Goal: Check status: Check status

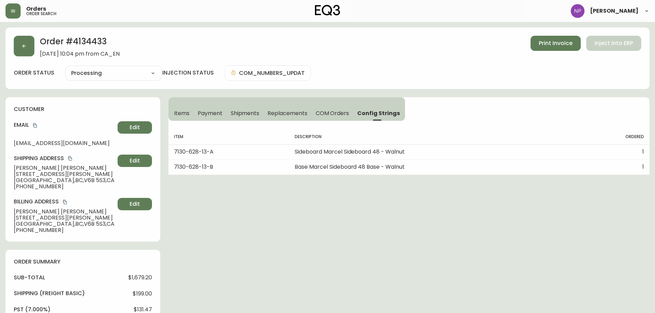
select select "PROCESSING"
click at [27, 41] on button "button" at bounding box center [24, 46] width 21 height 21
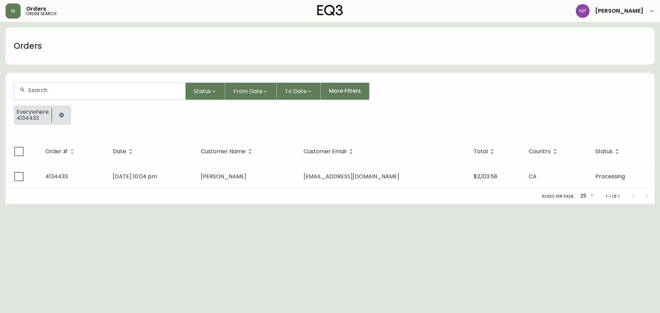
click at [33, 85] on div at bounding box center [99, 91] width 171 height 17
type input "4134491"
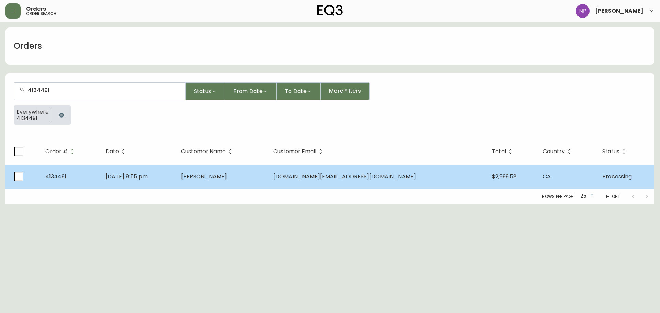
click at [176, 179] on td "[DATE] 8:55 pm" at bounding box center [138, 177] width 76 height 24
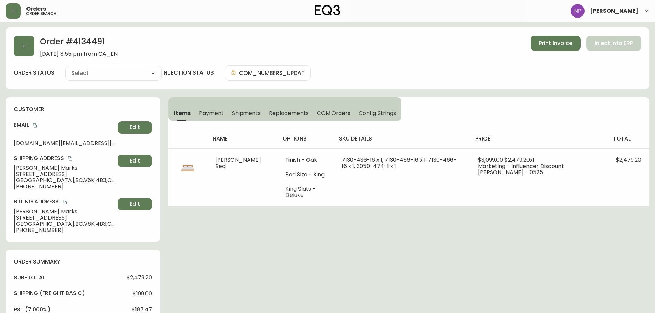
type input "Processing"
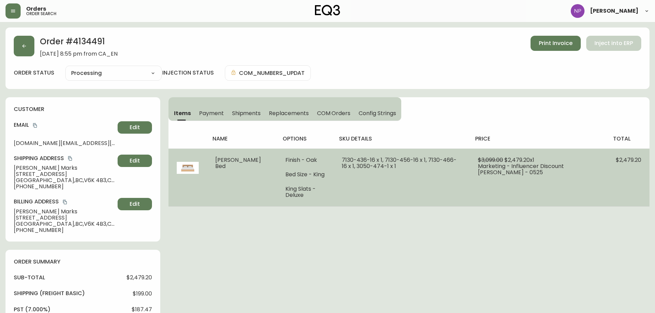
select select "PROCESSING"
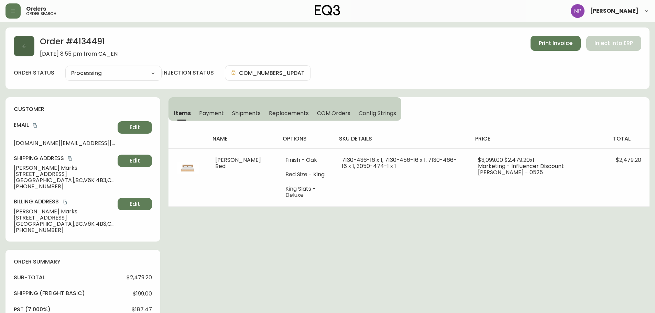
click at [24, 50] on button "button" at bounding box center [24, 46] width 21 height 21
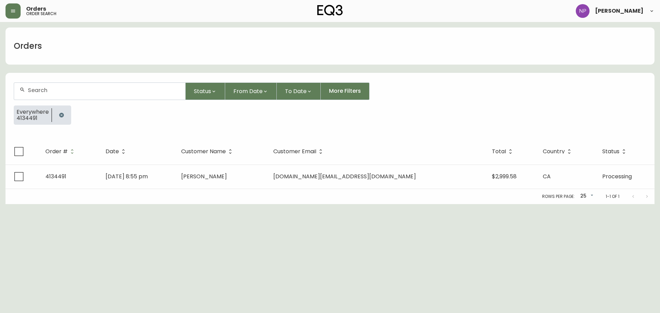
click at [54, 96] on div at bounding box center [99, 91] width 171 height 17
type input "4134547"
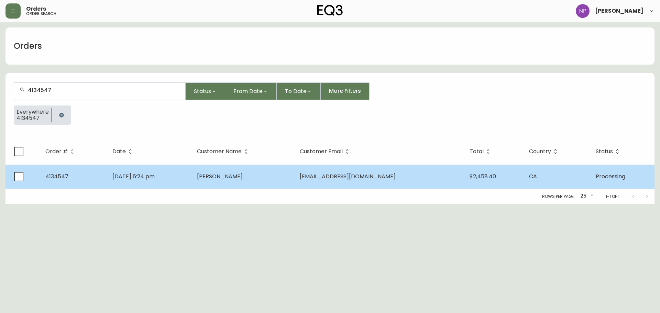
click at [191, 167] on td "[DATE] 6:24 pm" at bounding box center [149, 177] width 85 height 24
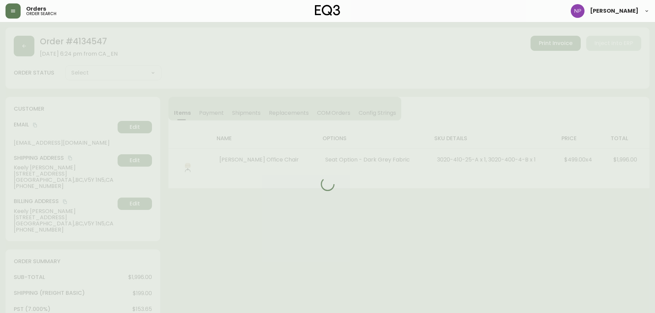
type input "Processing"
select select "PROCESSING"
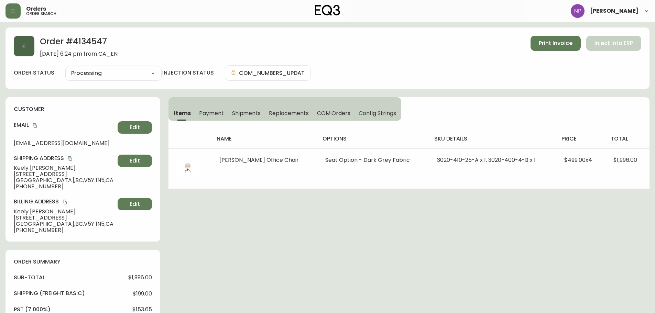
click at [23, 50] on button "button" at bounding box center [24, 46] width 21 height 21
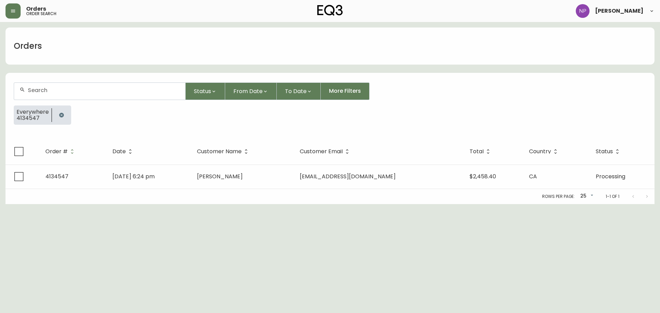
click at [44, 89] on input "text" at bounding box center [104, 90] width 152 height 7
type input "4134398"
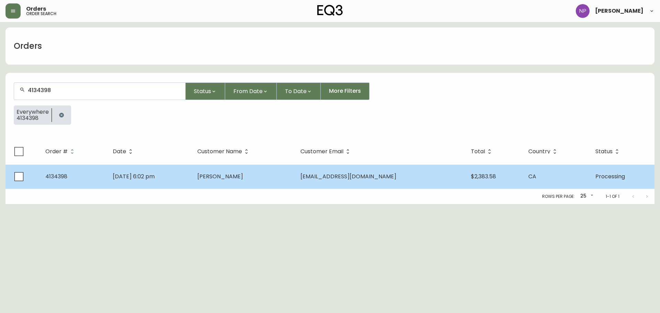
click at [254, 186] on td "[PERSON_NAME]" at bounding box center [243, 177] width 103 height 24
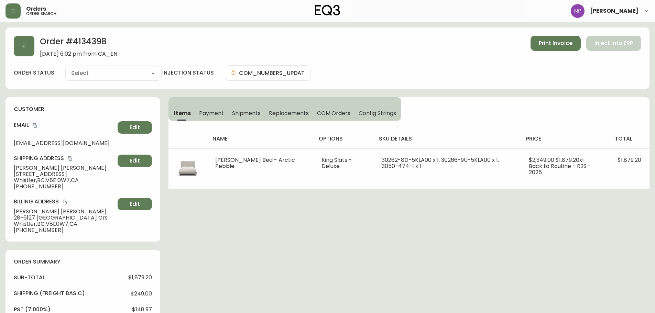
type input "Processing"
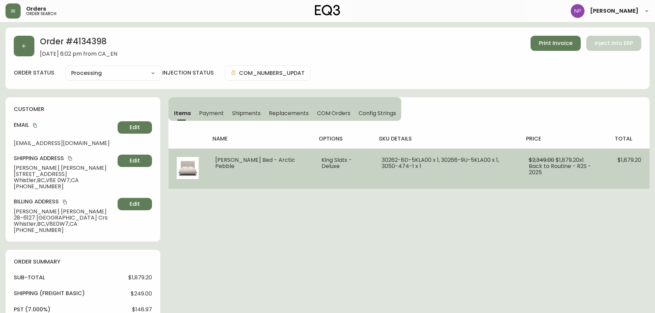
select select "PROCESSING"
